Goal: Task Accomplishment & Management: Use online tool/utility

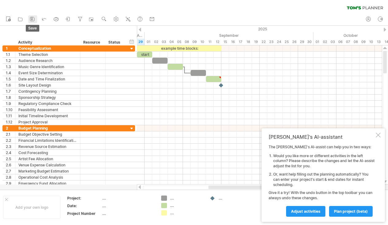
click at [32, 20] on rect at bounding box center [31, 19] width 1 height 1
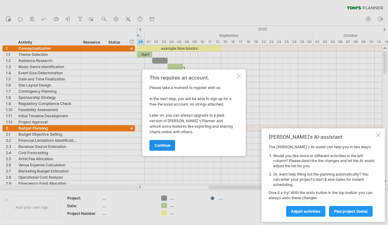
click at [171, 147] on link "continue" at bounding box center [162, 145] width 26 height 11
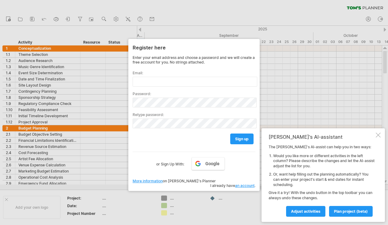
click at [270, 16] on div at bounding box center [194, 112] width 388 height 225
click at [223, 16] on div at bounding box center [194, 112] width 388 height 225
click at [216, 16] on div at bounding box center [194, 112] width 388 height 225
click at [147, 179] on link "More information" at bounding box center [147, 180] width 30 height 5
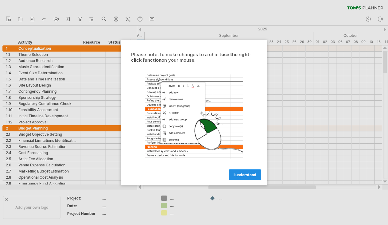
click at [239, 175] on span "I understand" at bounding box center [244, 174] width 23 height 5
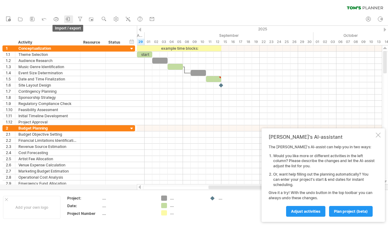
click at [69, 19] on icon at bounding box center [68, 19] width 6 height 6
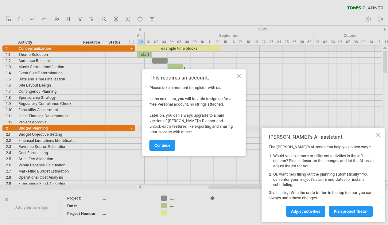
click at [240, 76] on div at bounding box center [238, 76] width 5 height 5
